Goal: Task Accomplishment & Management: Manage account settings

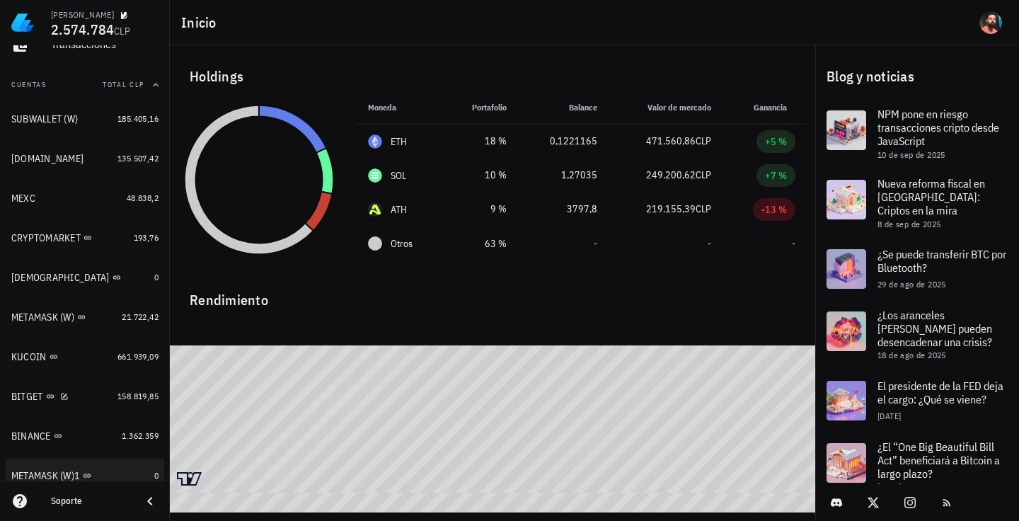
scroll to position [185, 0]
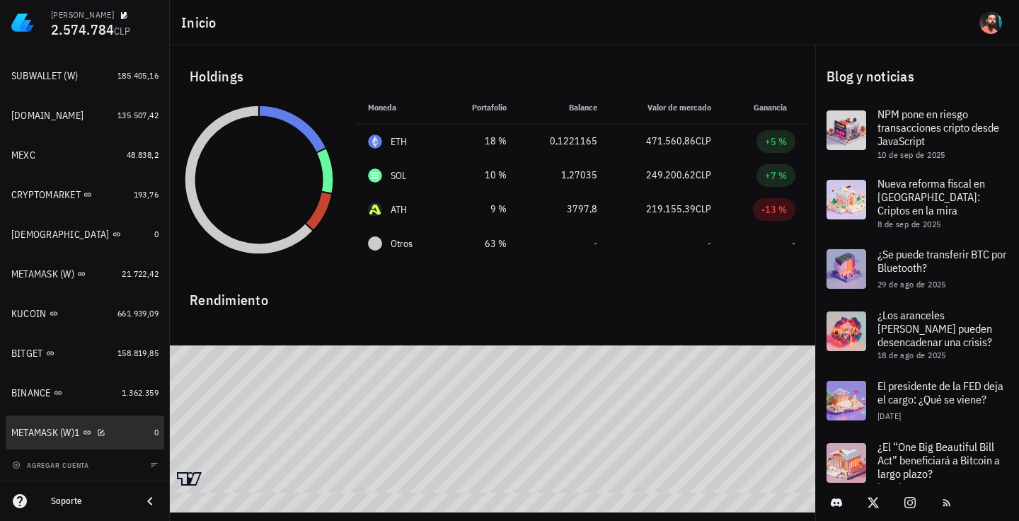
click at [137, 432] on div "METAMASK (W)1" at bounding box center [79, 432] width 137 height 13
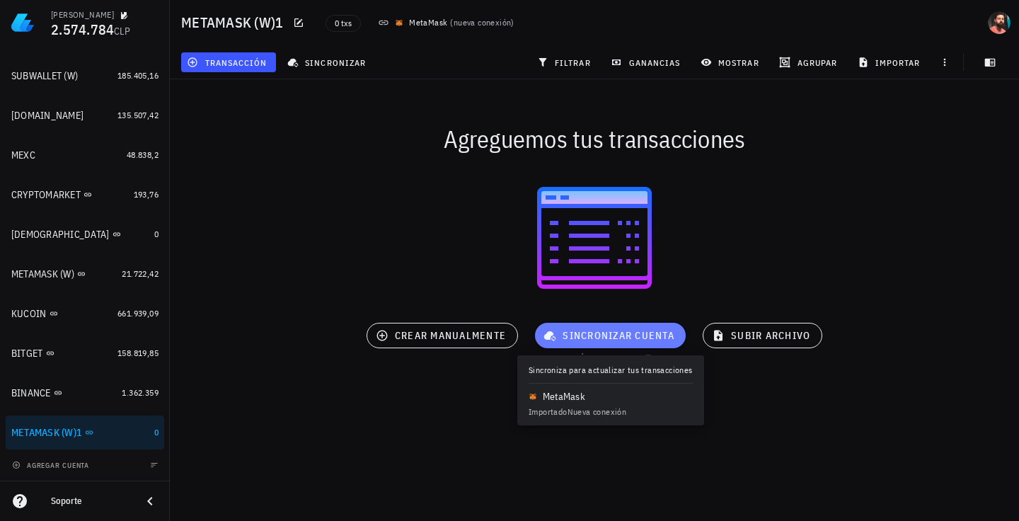
click at [544, 337] on icon "button" at bounding box center [550, 336] width 12 height 10
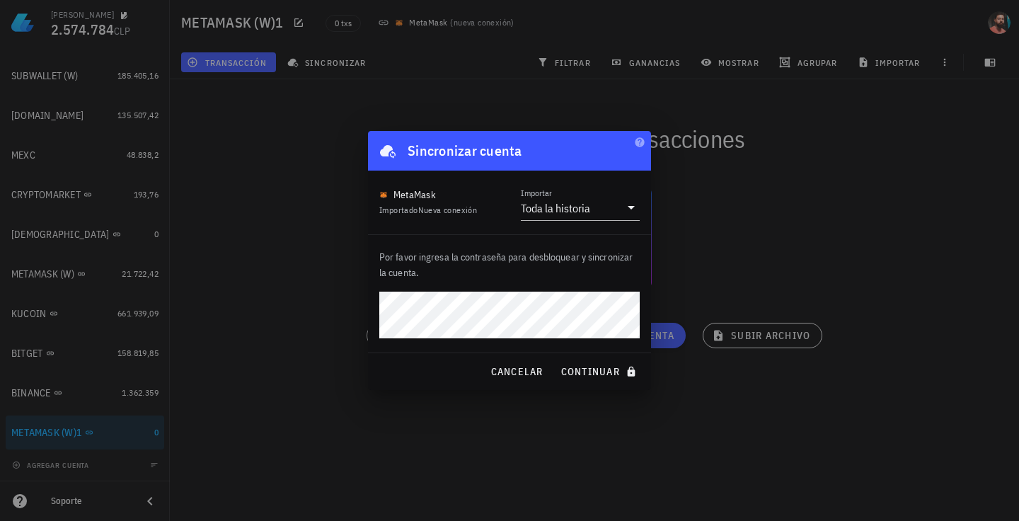
click at [555, 359] on button "continuar" at bounding box center [600, 371] width 91 height 25
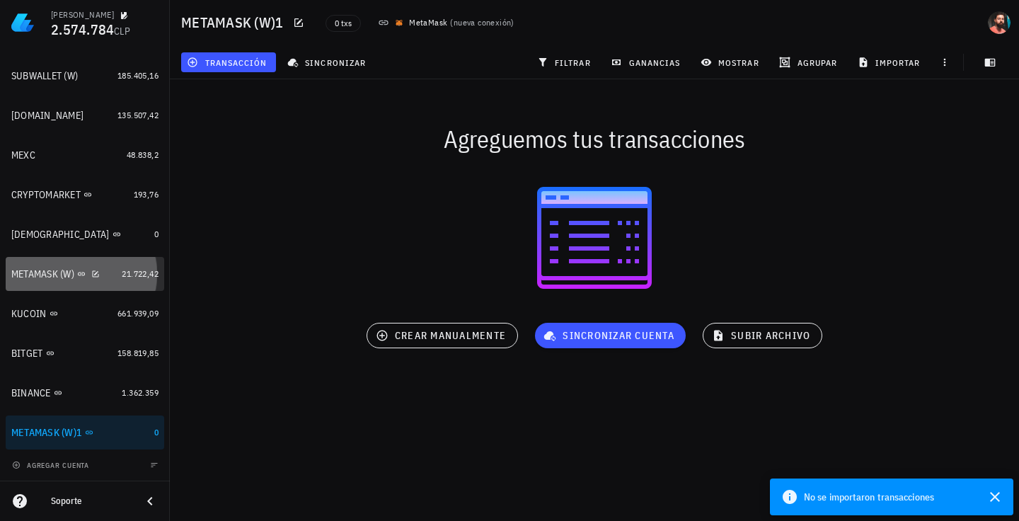
click at [101, 265] on div "METAMASK (W)" at bounding box center [63, 274] width 105 height 30
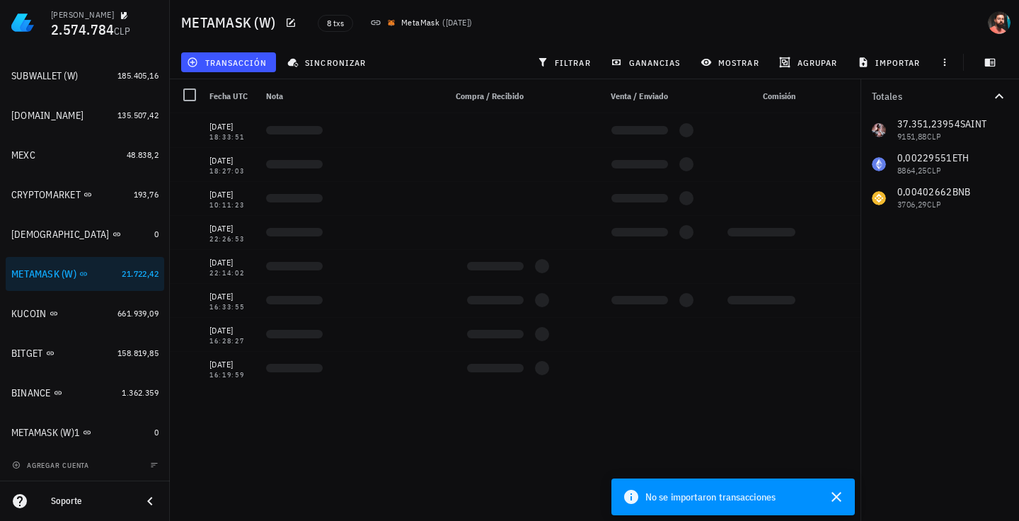
click at [312, 49] on div "transacción sincronizar filtrar ganancias mostrar [GEOGRAPHIC_DATA] importar" at bounding box center [594, 62] width 832 height 34
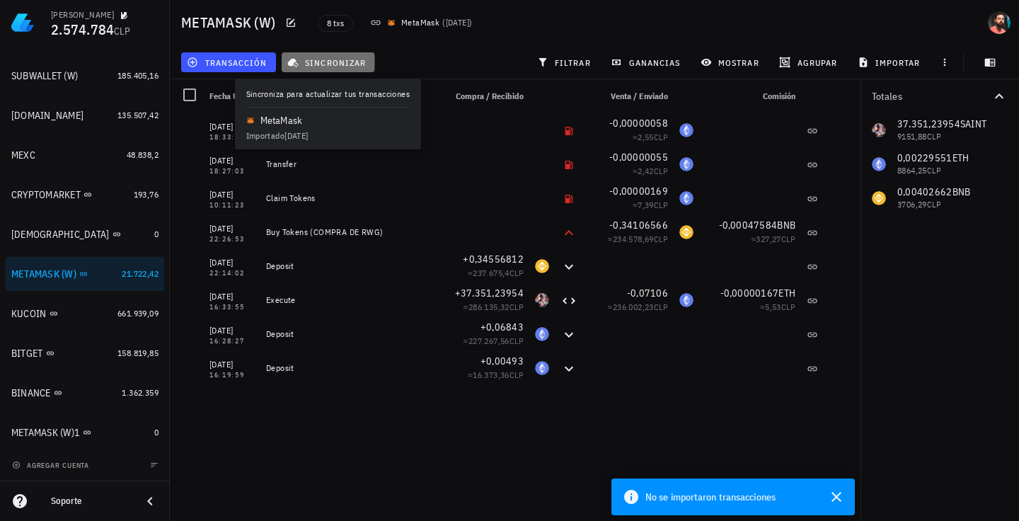
click at [313, 62] on span "sincronizar" at bounding box center [328, 62] width 76 height 11
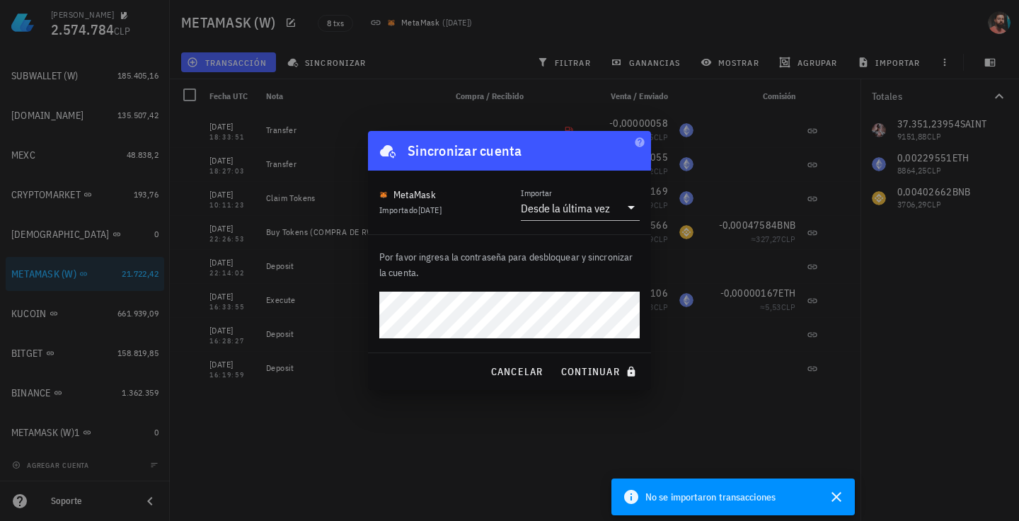
click at [558, 187] on div "Importar Desde la última vez" at bounding box center [580, 202] width 119 height 35
click at [550, 200] on div "Desde la última vez" at bounding box center [570, 208] width 99 height 24
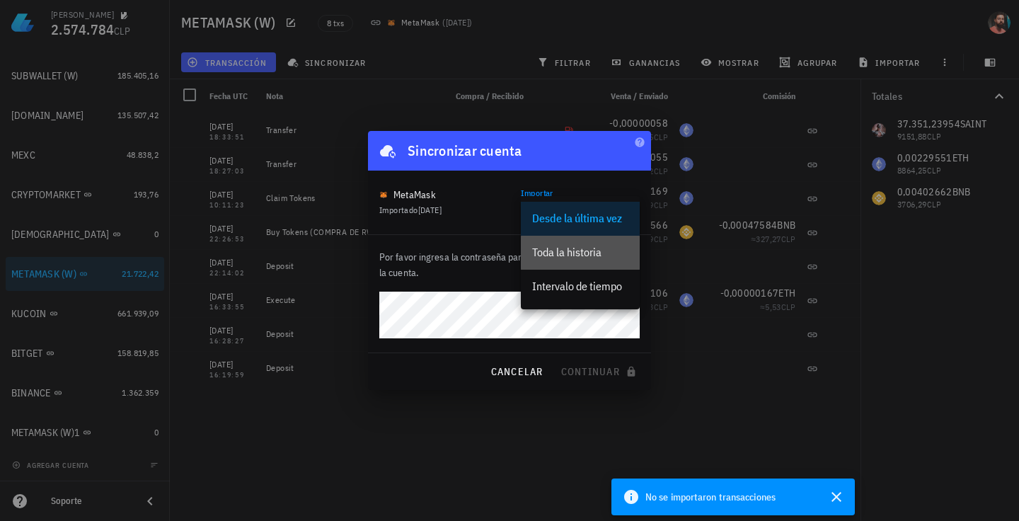
click at [560, 258] on div "Toda la historia" at bounding box center [580, 252] width 96 height 13
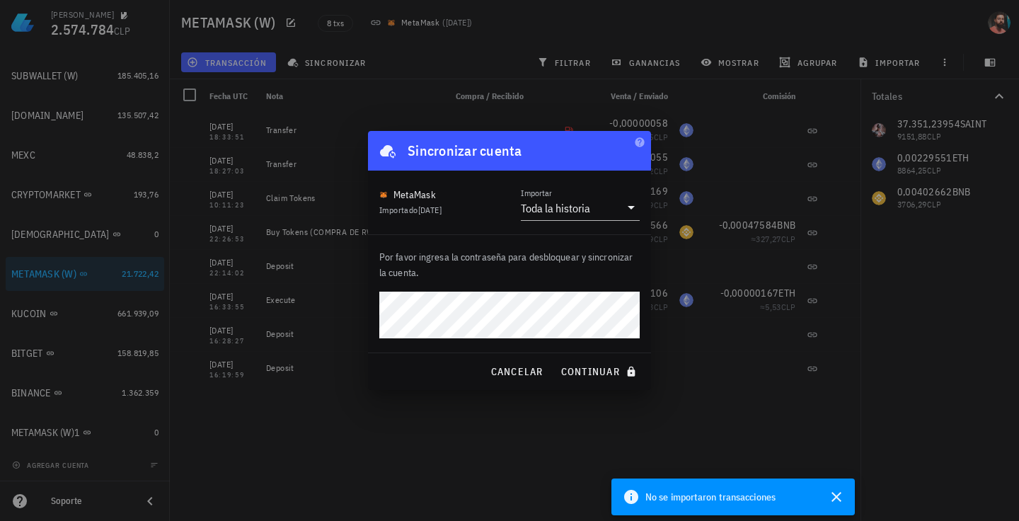
click at [555, 359] on button "continuar" at bounding box center [600, 371] width 91 height 25
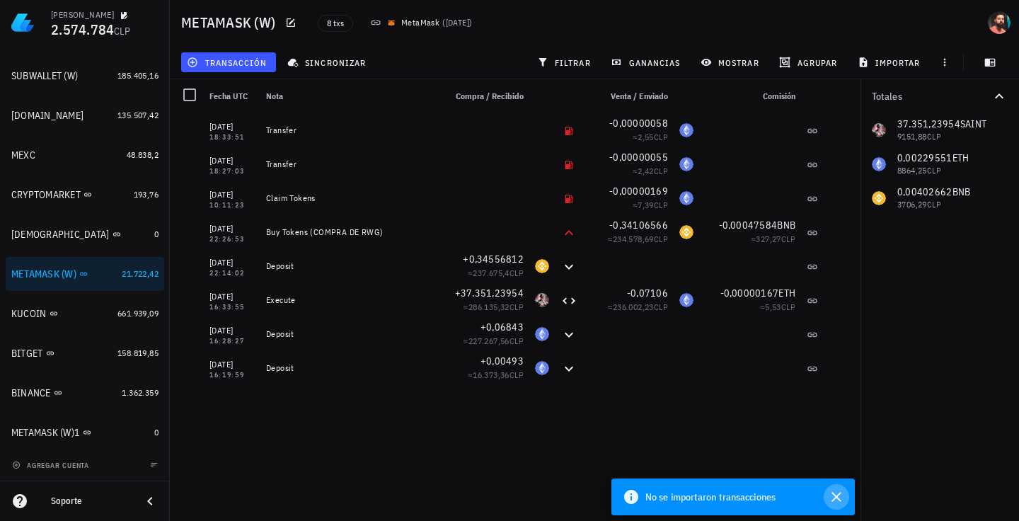
click at [833, 500] on icon "button" at bounding box center [836, 497] width 10 height 10
